Goal: Task Accomplishment & Management: Manage account settings

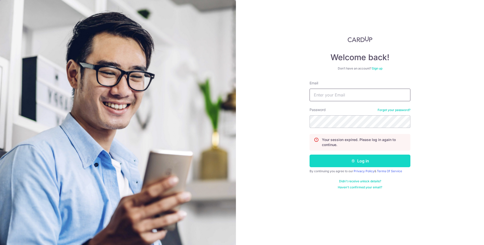
type input "[EMAIL_ADDRESS][DOMAIN_NAME]"
click at [350, 163] on button "Log in" at bounding box center [359, 161] width 101 height 13
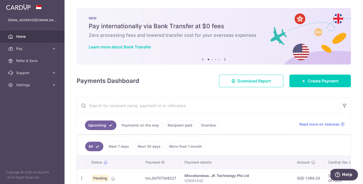
click at [169, 80] on div "Payments Dashboard Download Report Create Payment" at bounding box center [214, 80] width 274 height 15
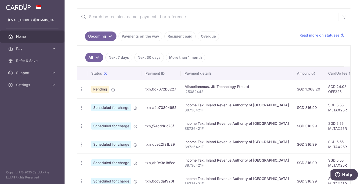
scroll to position [90, 0]
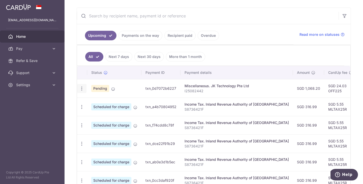
click at [84, 88] on icon "button" at bounding box center [81, 88] width 5 height 5
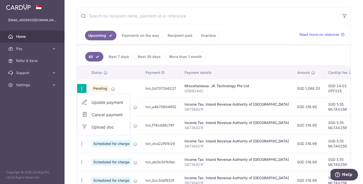
click at [97, 114] on span "Cancel payment" at bounding box center [109, 115] width 34 height 6
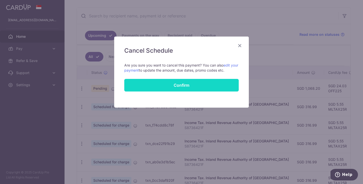
click at [167, 80] on input "Confirm" at bounding box center [181, 85] width 114 height 13
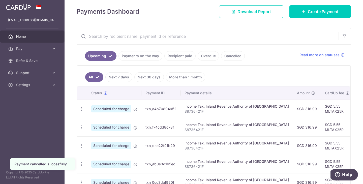
scroll to position [70, 0]
click at [229, 58] on link "Cancelled" at bounding box center [233, 56] width 24 height 10
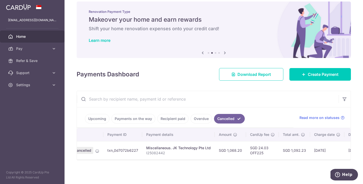
scroll to position [0, 0]
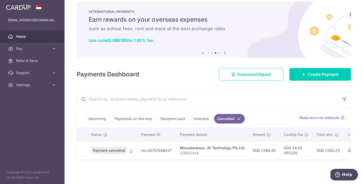
click at [98, 117] on link "Upcoming" at bounding box center [97, 119] width 24 height 10
